Goal: Navigation & Orientation: Find specific page/section

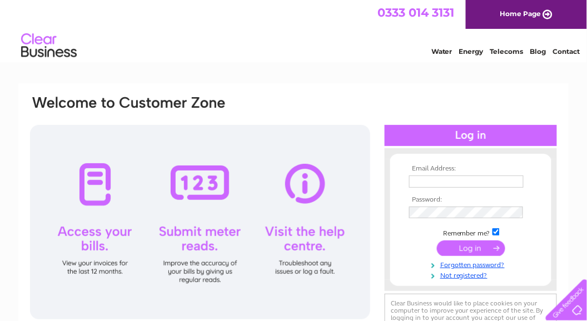
type input "[PERSON_NAME][EMAIL_ADDRESS][DOMAIN_NAME]"
click at [470, 247] on input "submit" at bounding box center [471, 249] width 68 height 16
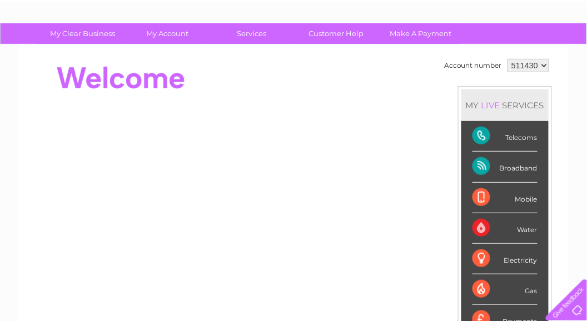
scroll to position [51, 0]
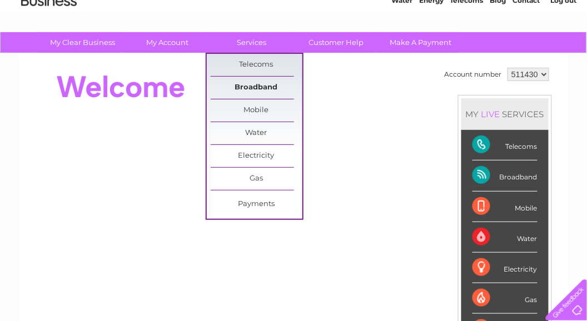
click at [276, 85] on link "Broadband" at bounding box center [257, 88] width 92 height 22
click at [252, 86] on link "Broadband" at bounding box center [257, 88] width 92 height 22
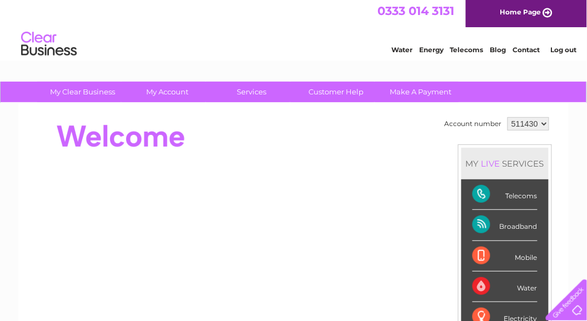
scroll to position [0, 0]
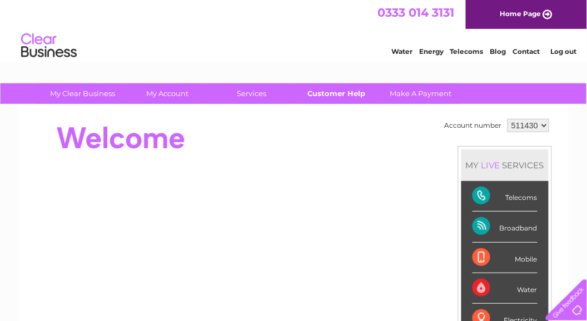
click at [340, 95] on link "Customer Help" at bounding box center [337, 93] width 92 height 21
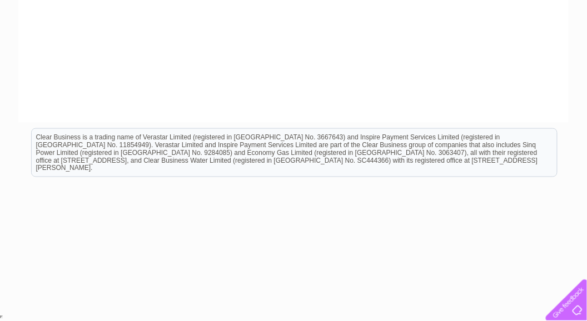
scroll to position [205, 0]
